Goal: Information Seeking & Learning: Learn about a topic

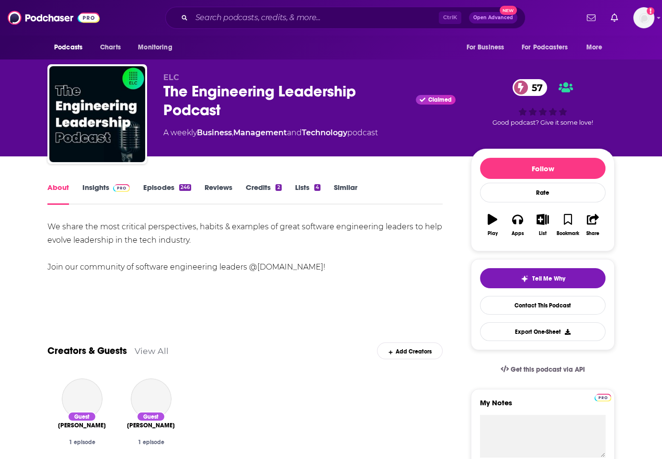
click at [98, 187] on link "Insights" at bounding box center [105, 194] width 47 height 22
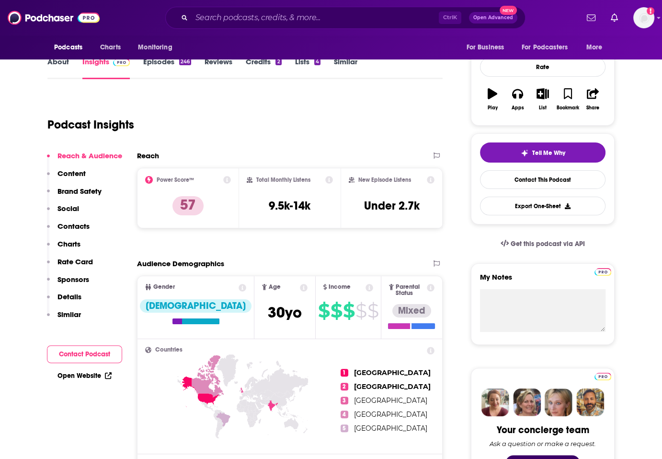
scroll to position [102, 0]
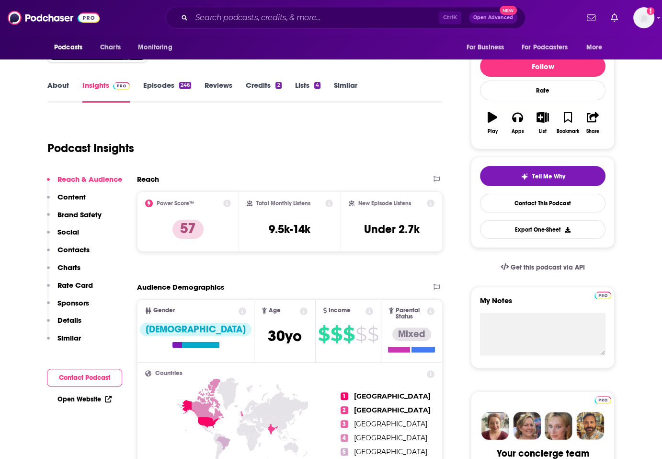
click at [156, 84] on link "Episodes 246" at bounding box center [167, 91] width 48 height 22
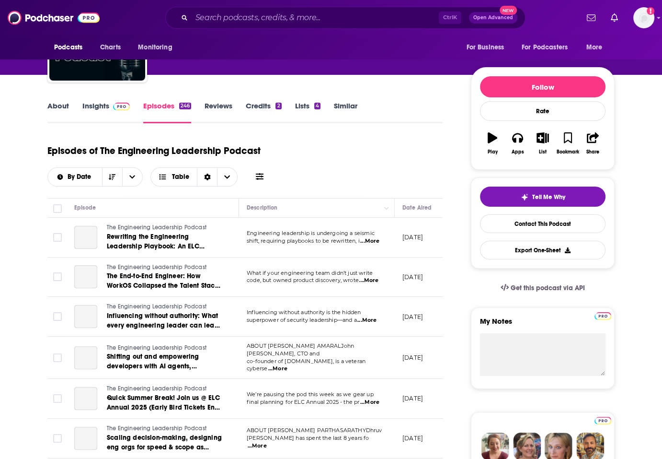
scroll to position [127, 0]
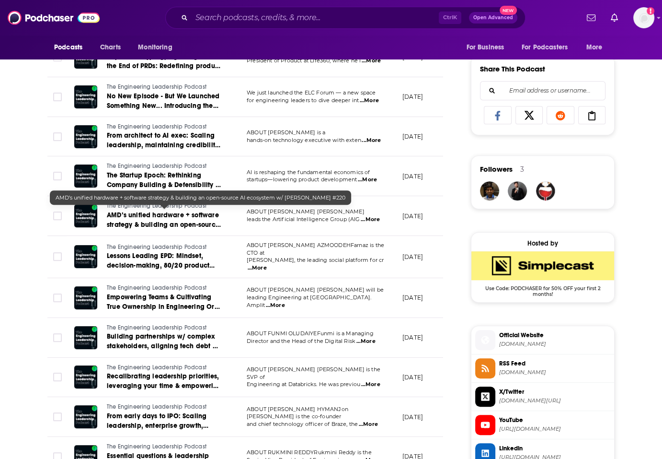
click at [188, 216] on link "AMD’s unified hardware + software strategy & building an open-source AI ecosyst…" at bounding box center [164, 219] width 115 height 19
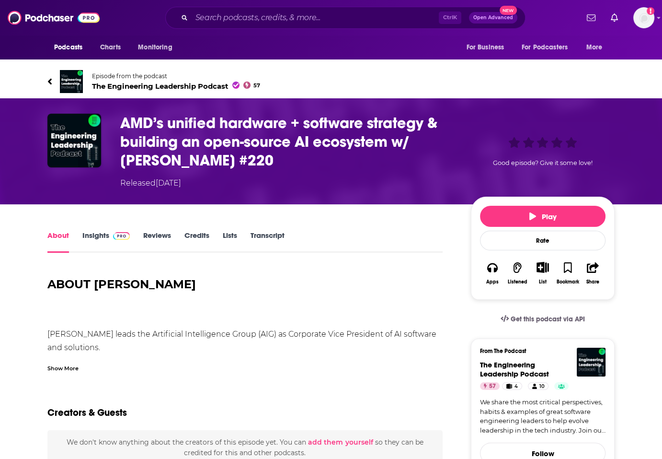
click at [89, 238] on link "Insights" at bounding box center [105, 241] width 47 height 22
